Goal: Find specific page/section: Find specific page/section

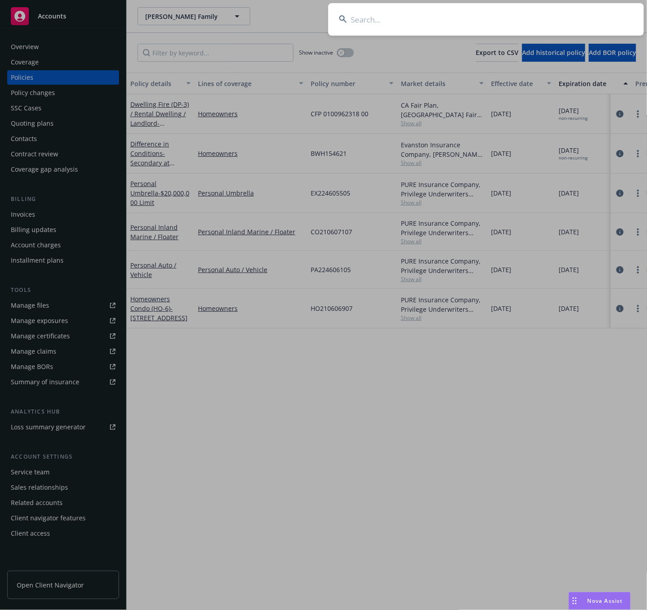
click at [414, 17] on input at bounding box center [485, 19] width 315 height 32
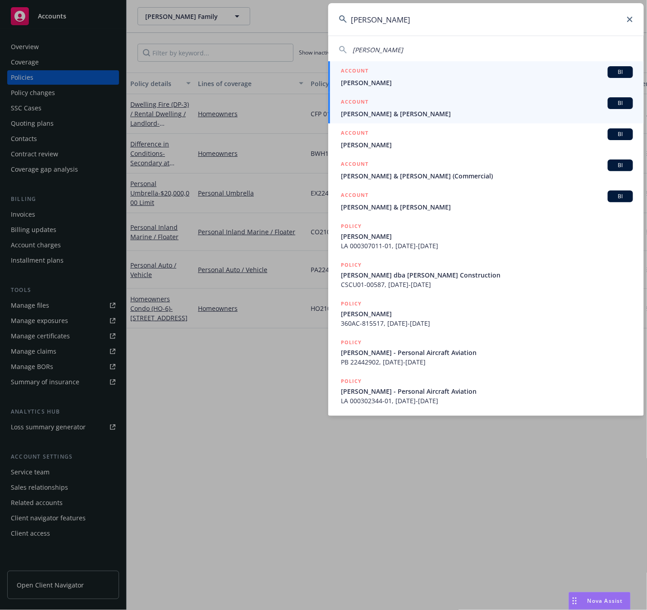
type input "[PERSON_NAME]"
click at [383, 112] on span "[PERSON_NAME] & [PERSON_NAME]" at bounding box center [487, 113] width 292 height 9
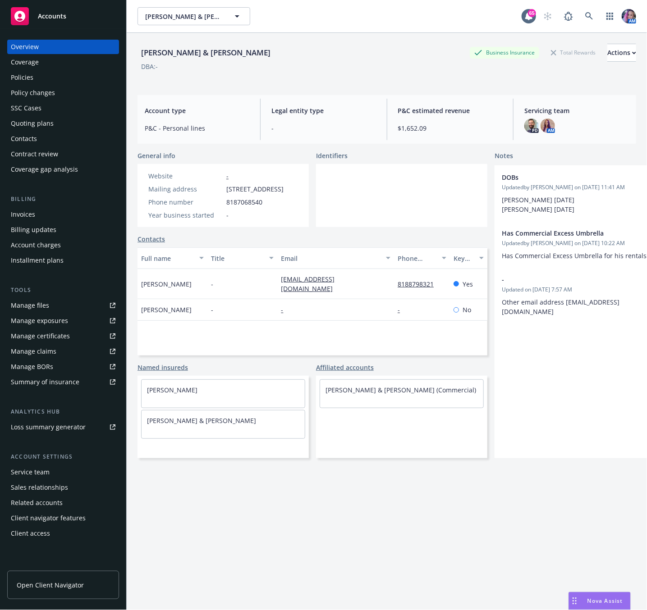
click at [57, 79] on div "Policies" at bounding box center [63, 77] width 105 height 14
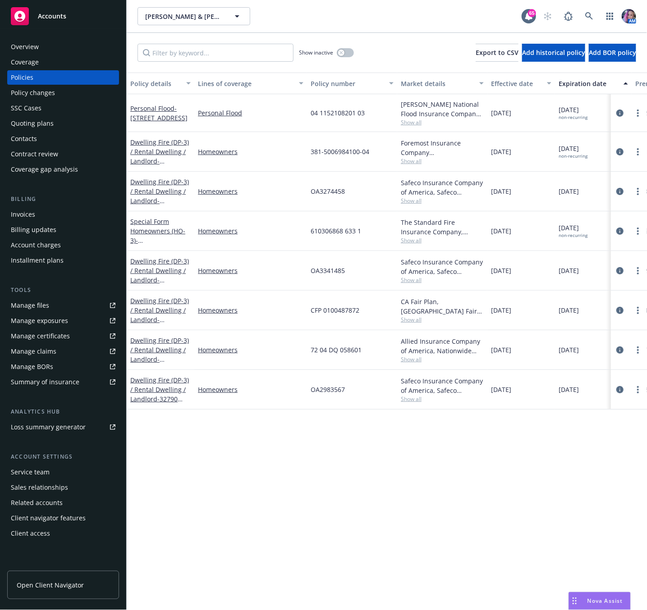
click at [349, 47] on div "Show inactive" at bounding box center [326, 53] width 55 height 18
click at [349, 52] on button "button" at bounding box center [345, 52] width 17 height 9
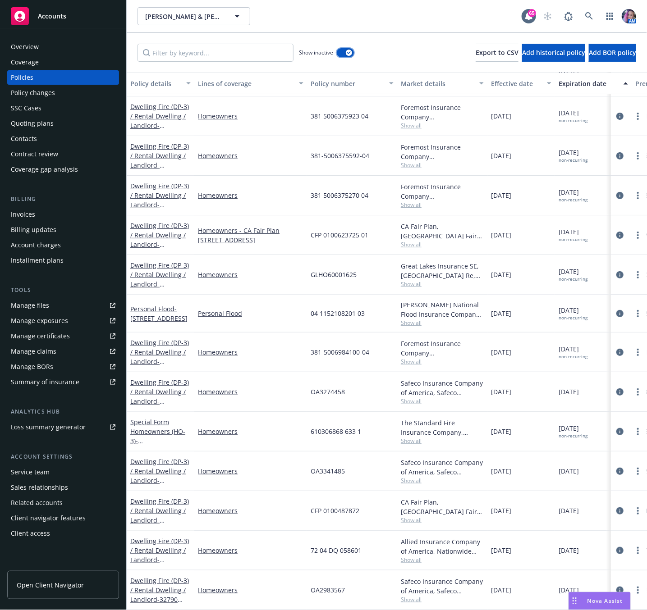
scroll to position [5208, 0]
click at [146, 265] on link "Dwelling Fire (DP-3) / Rental Dwelling / Landlord - [STREET_ADDRESS]" at bounding box center [159, 279] width 59 height 37
